Goal: Task Accomplishment & Management: Use online tool/utility

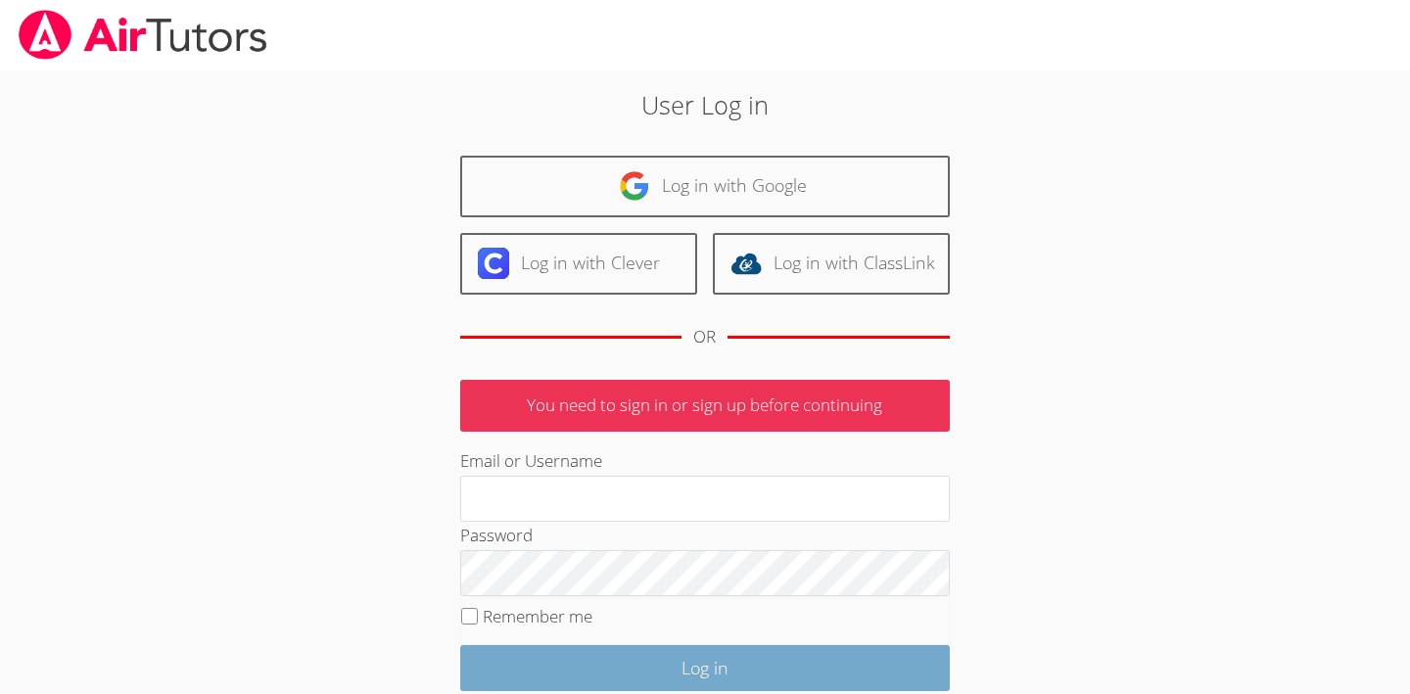
type input "owenlogan"
click at [536, 651] on input "Log in" at bounding box center [705, 668] width 490 height 46
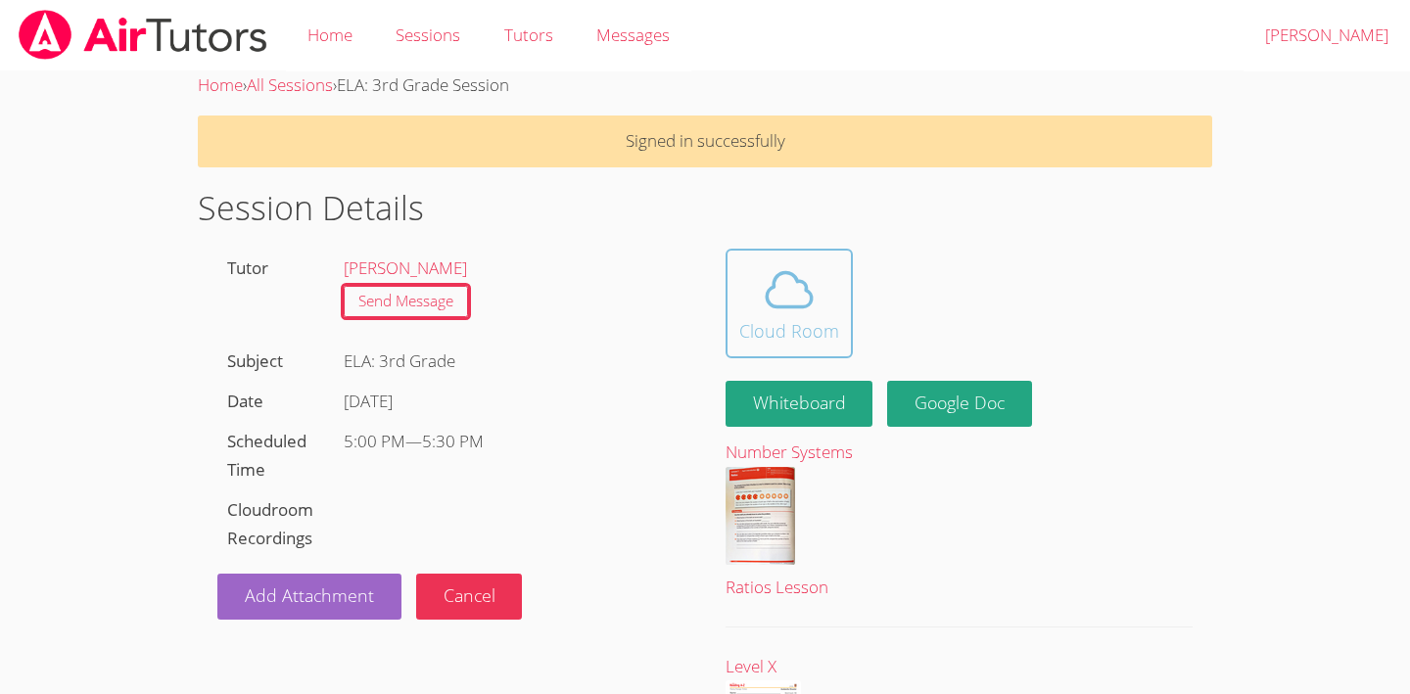
click at [803, 294] on icon at bounding box center [789, 289] width 55 height 55
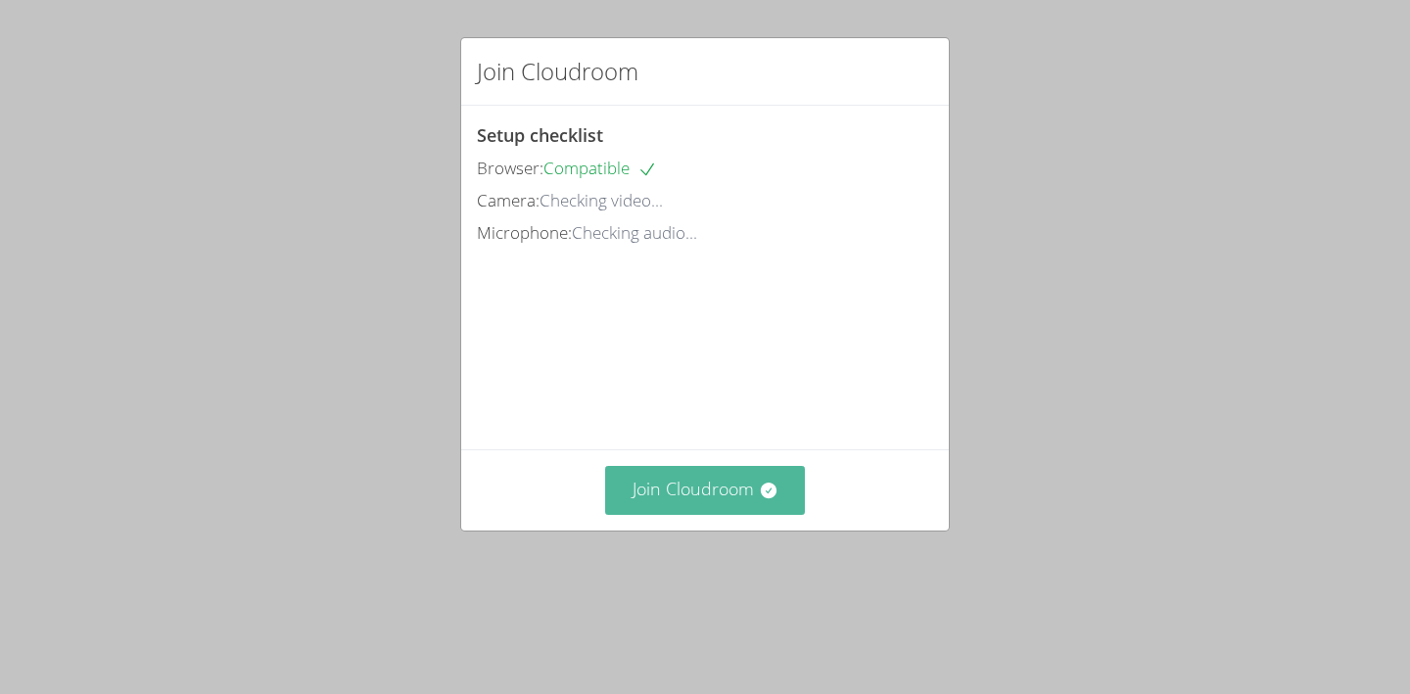
click at [709, 514] on button "Join Cloudroom" at bounding box center [705, 490] width 201 height 48
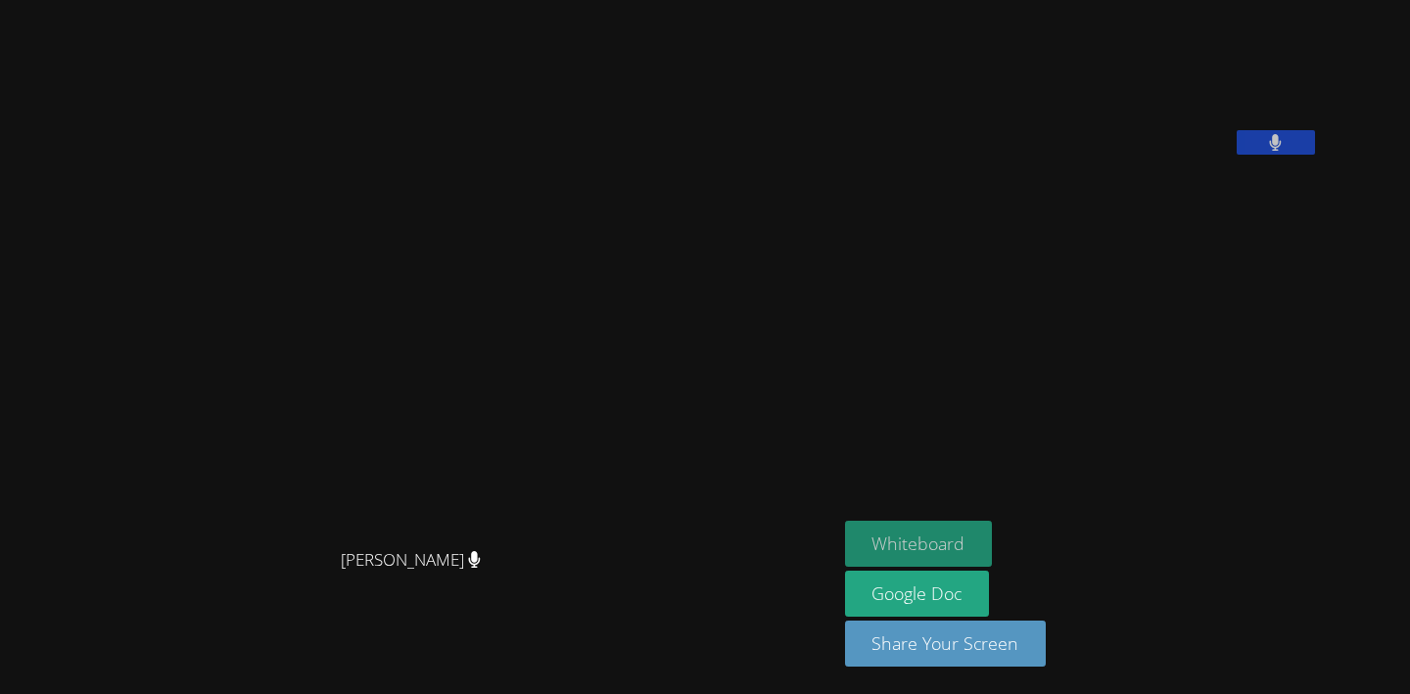
click at [967, 521] on button "Whiteboard" at bounding box center [919, 544] width 148 height 46
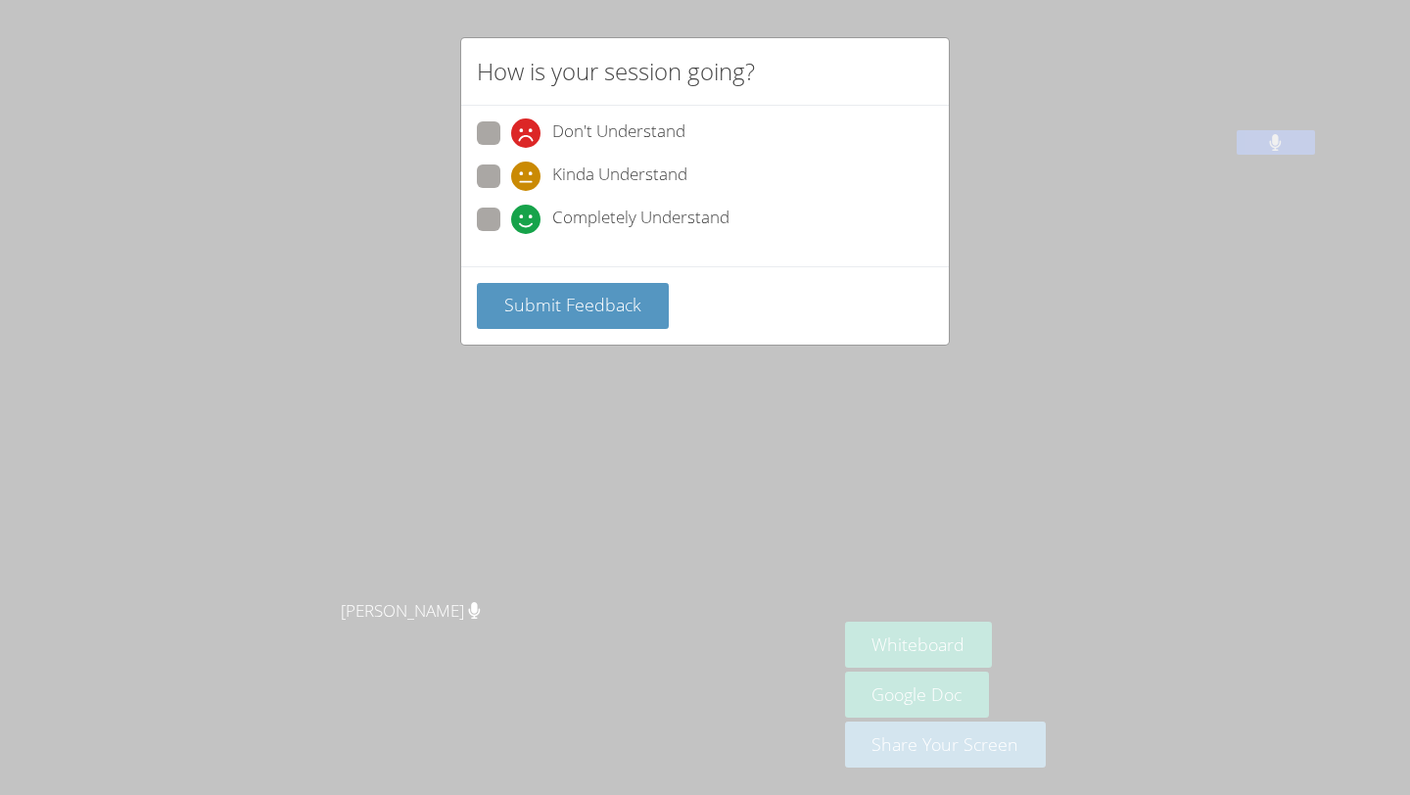
click at [725, 199] on div "Don't Understand Kinda Understand Completely Understand" at bounding box center [705, 181] width 456 height 121
click at [717, 212] on span "Completely Understand" at bounding box center [640, 219] width 177 height 29
click at [528, 212] on input "Completely Understand" at bounding box center [519, 216] width 17 height 17
radio input "true"
click at [612, 296] on span "Submit Feedback" at bounding box center [572, 304] width 137 height 23
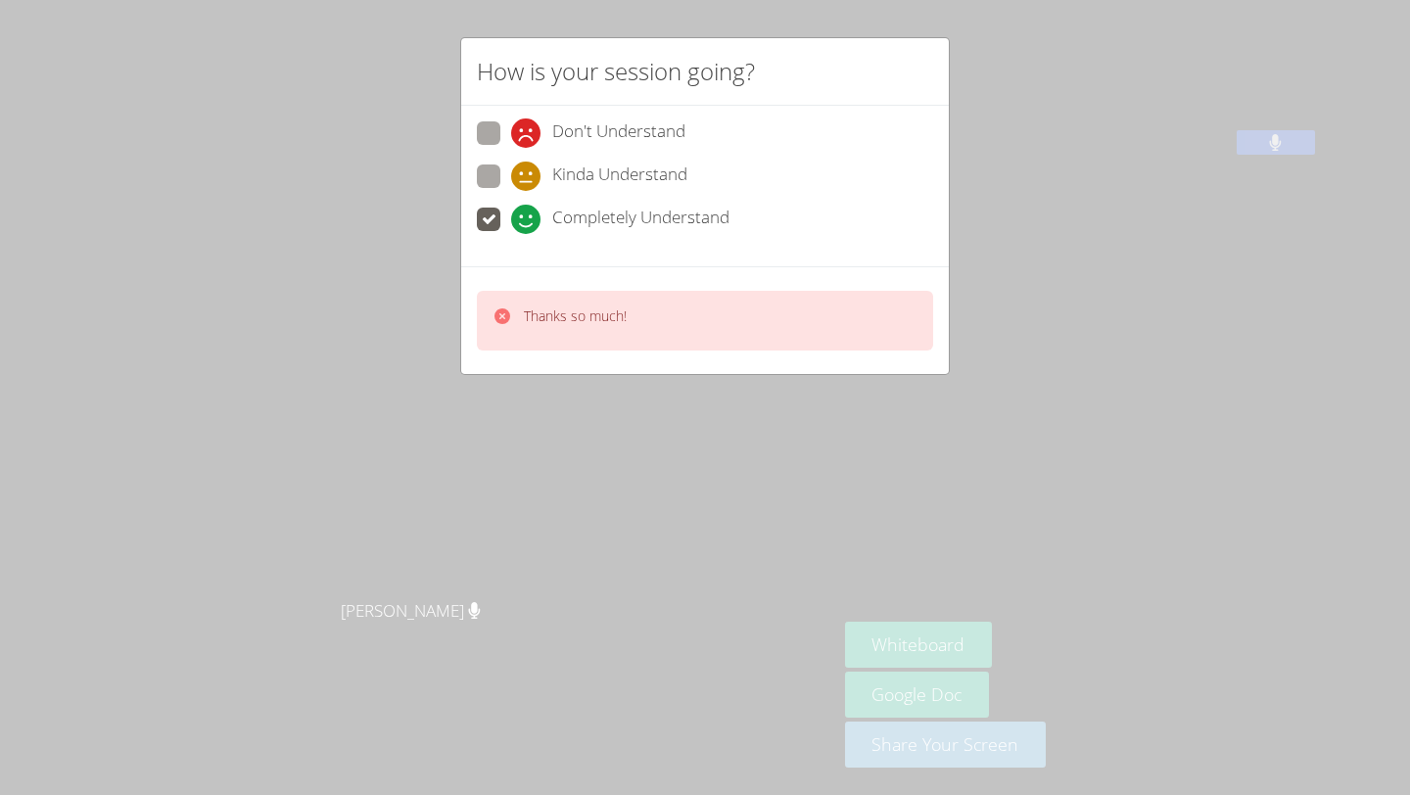
click at [762, 411] on div "How is your session going? Don't Understand Kinda Understand Completely Underst…" at bounding box center [705, 397] width 1410 height 795
